Goal: Task Accomplishment & Management: Use online tool/utility

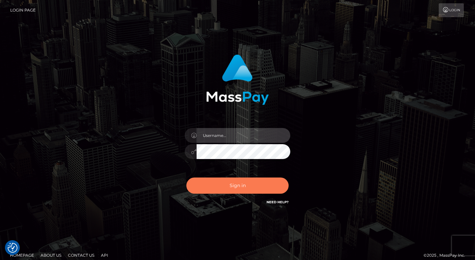
type input "dave.levarti"
click at [242, 185] on button "Sign in" at bounding box center [237, 185] width 102 height 16
type input "dave.levarti"
click at [243, 187] on button "Sign in" at bounding box center [237, 185] width 102 height 16
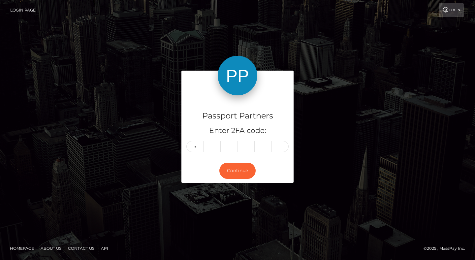
type input "9"
type input "8"
type input "5"
type input "4"
type input "3"
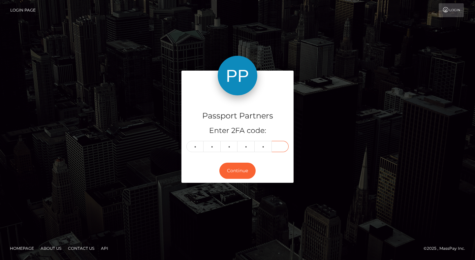
type input "8"
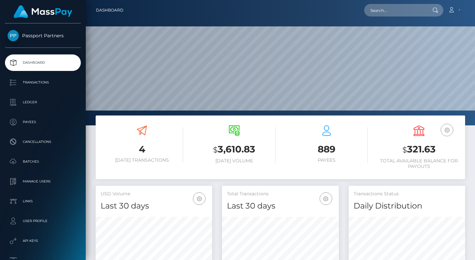
scroll to position [117, 116]
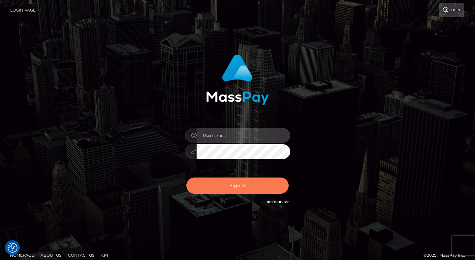
type input "[PERSON_NAME].levarti"
click at [245, 184] on button "Sign in" at bounding box center [237, 185] width 102 height 16
type input "dave.levarti"
click at [249, 182] on button "Sign in" at bounding box center [237, 185] width 102 height 16
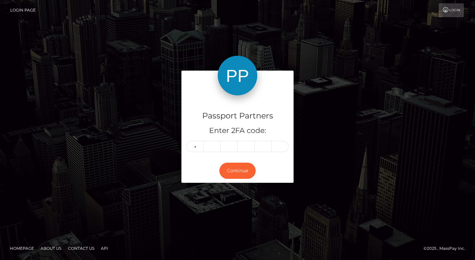
type input "0"
type input "8"
type input "1"
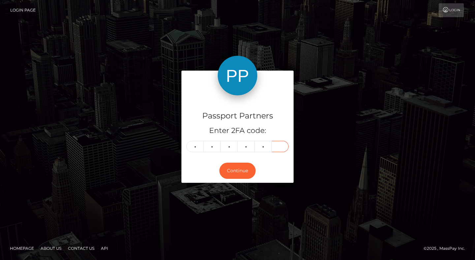
type input "7"
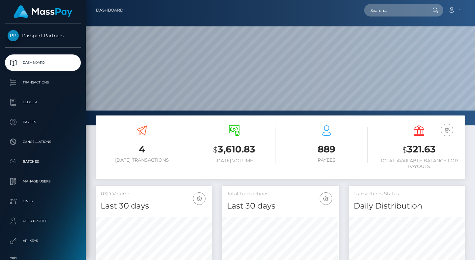
scroll to position [117, 116]
click at [26, 160] on p "Batches" at bounding box center [43, 162] width 71 height 10
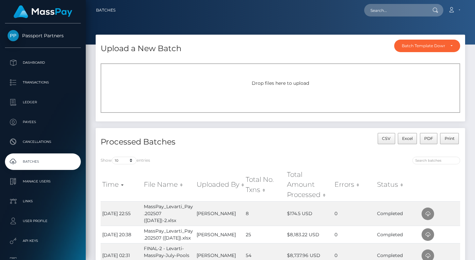
click at [175, 48] on h4 "Upload a New Batch" at bounding box center [141, 49] width 81 height 12
drag, startPoint x: 175, startPoint y: 48, endPoint x: 178, endPoint y: 71, distance: 22.6
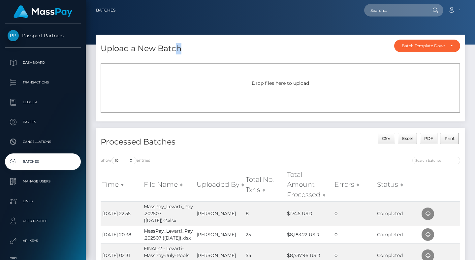
click at [178, 71] on div "Upload a New Batch Batch Template Download AED payout ARS payout AUD payout BRL…" at bounding box center [280, 78] width 369 height 87
click at [178, 71] on div "Drop files here to upload" at bounding box center [281, 87] width 360 height 49
